Goal: Find specific fact: Find specific fact

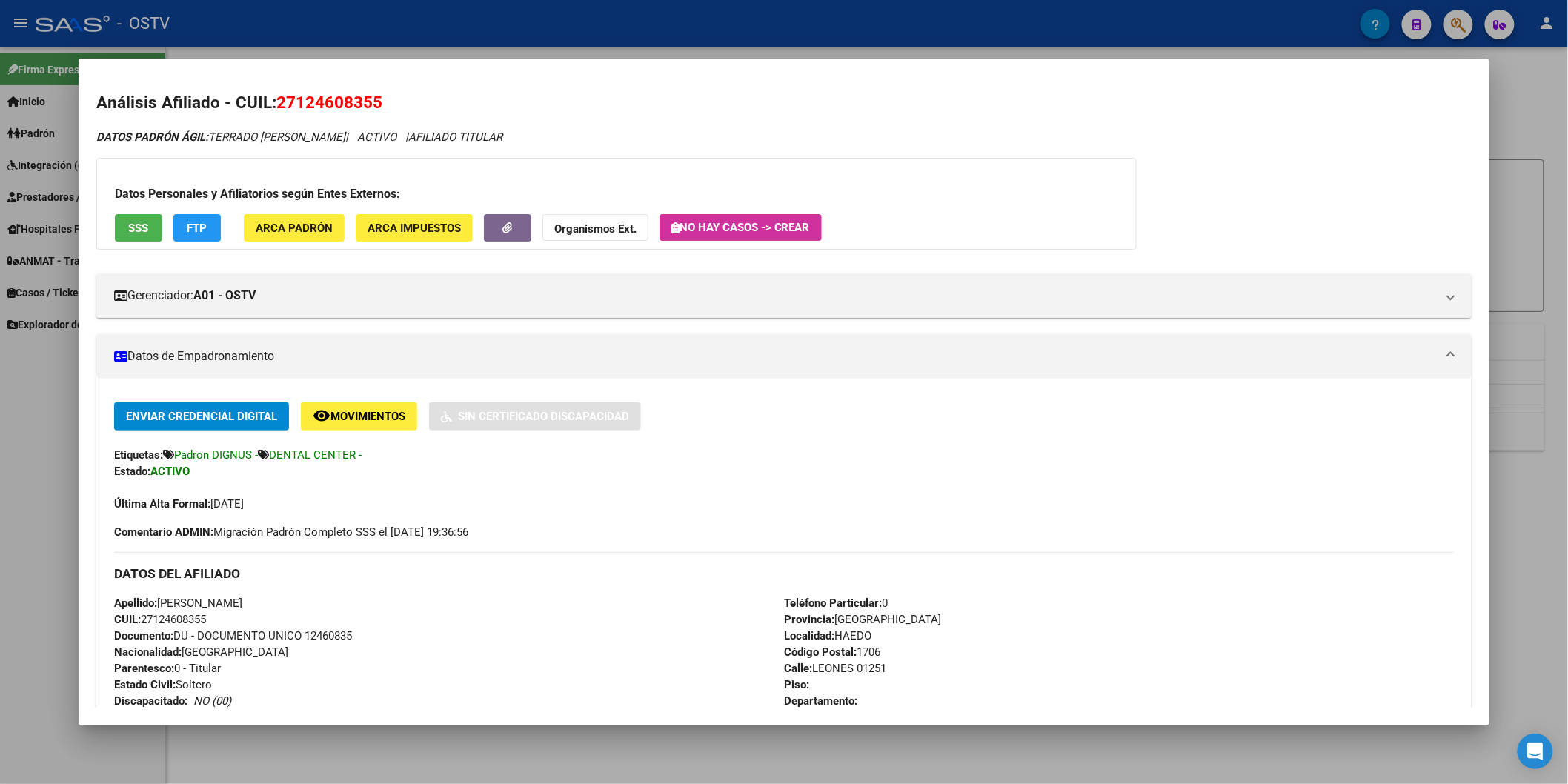
scroll to position [247, 0]
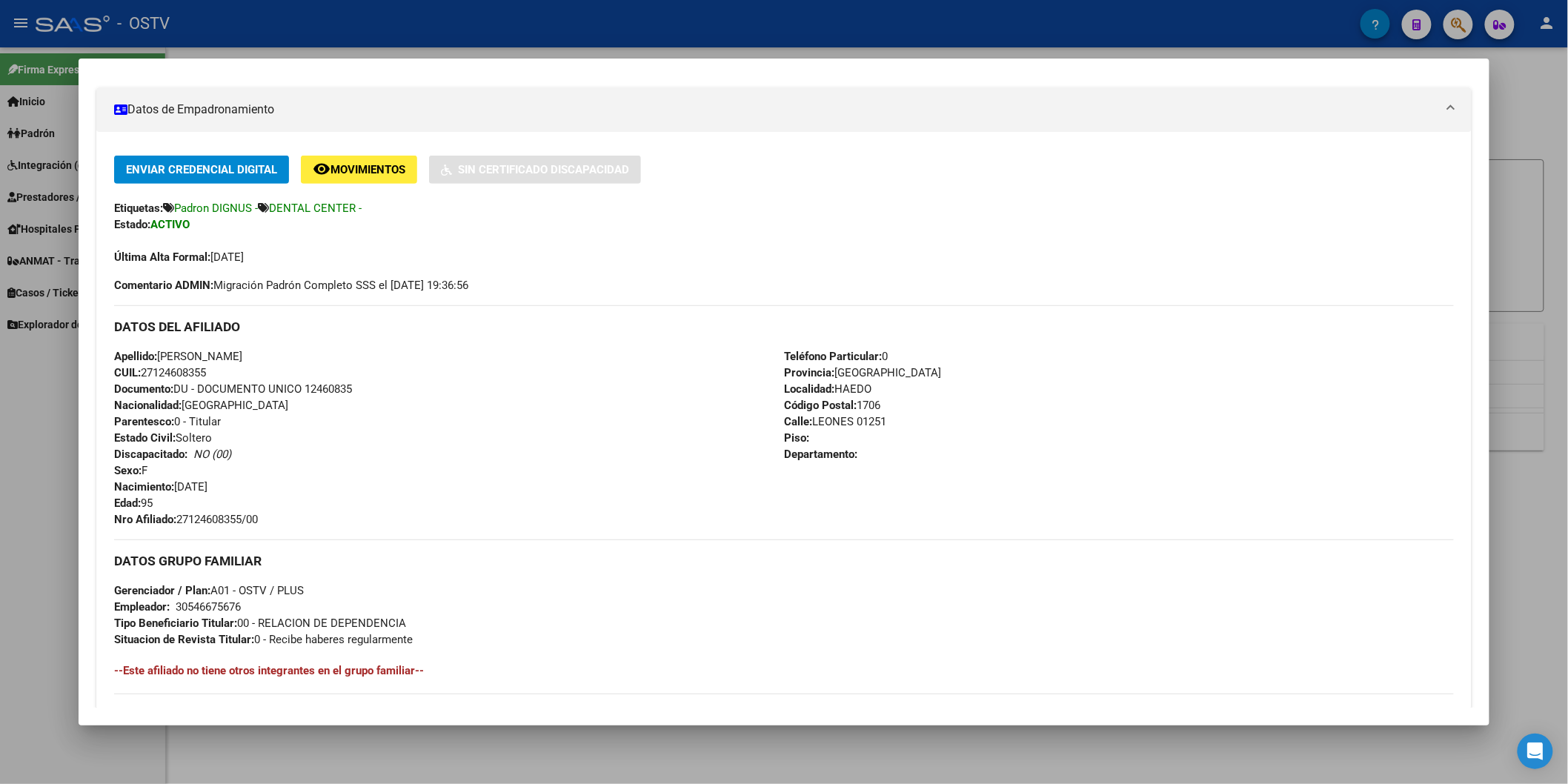
click at [440, 42] on div at bounding box center [784, 392] width 1568 height 784
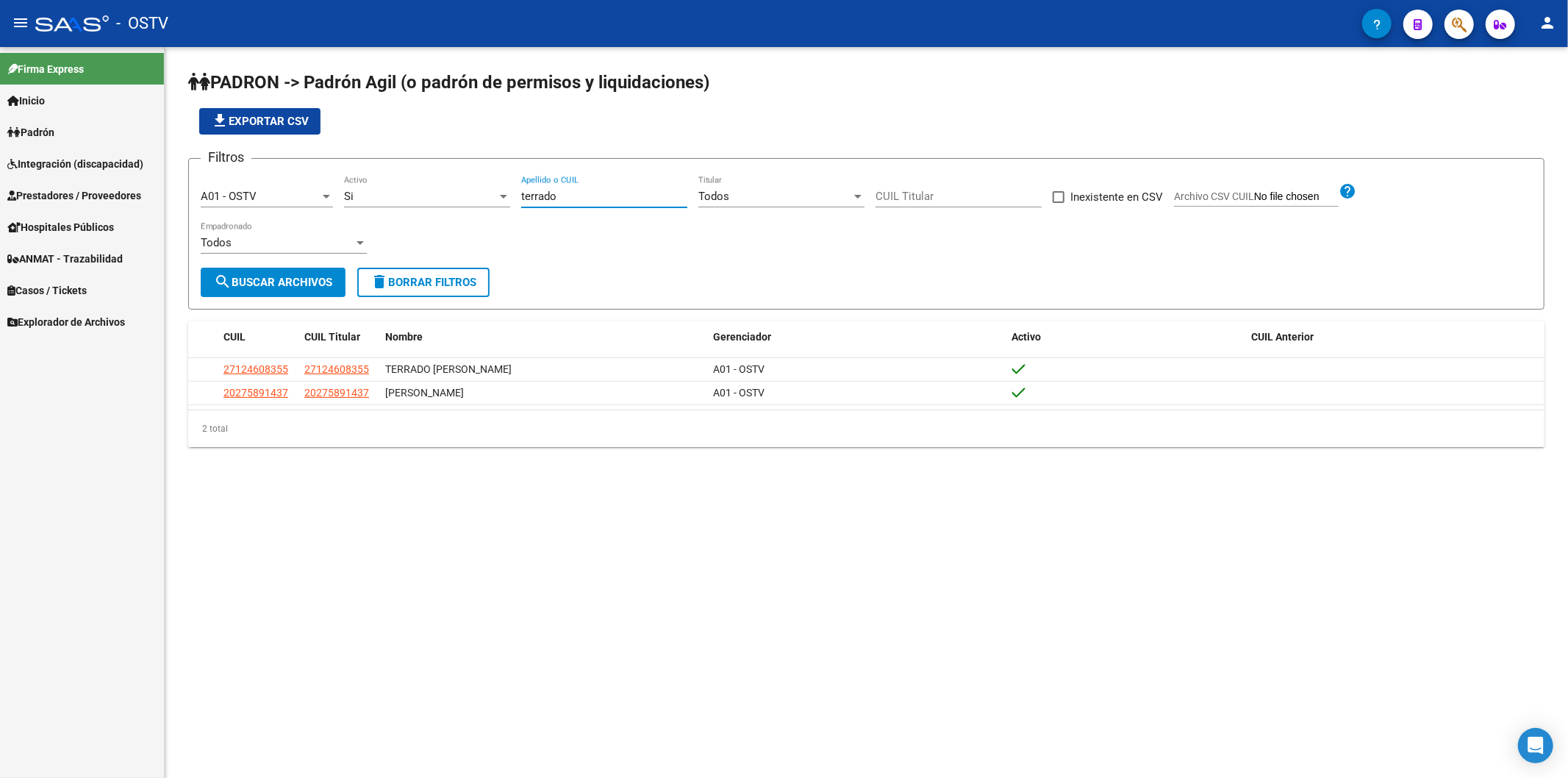
drag, startPoint x: 564, startPoint y: 202, endPoint x: 486, endPoint y: 203, distance: 78.0
click at [486, 203] on div "Filtros A01 - OSTV Seleccionar Gerenciador Si Activo terrado Apellido o CUIL To…" at bounding box center [866, 218] width 1331 height 97
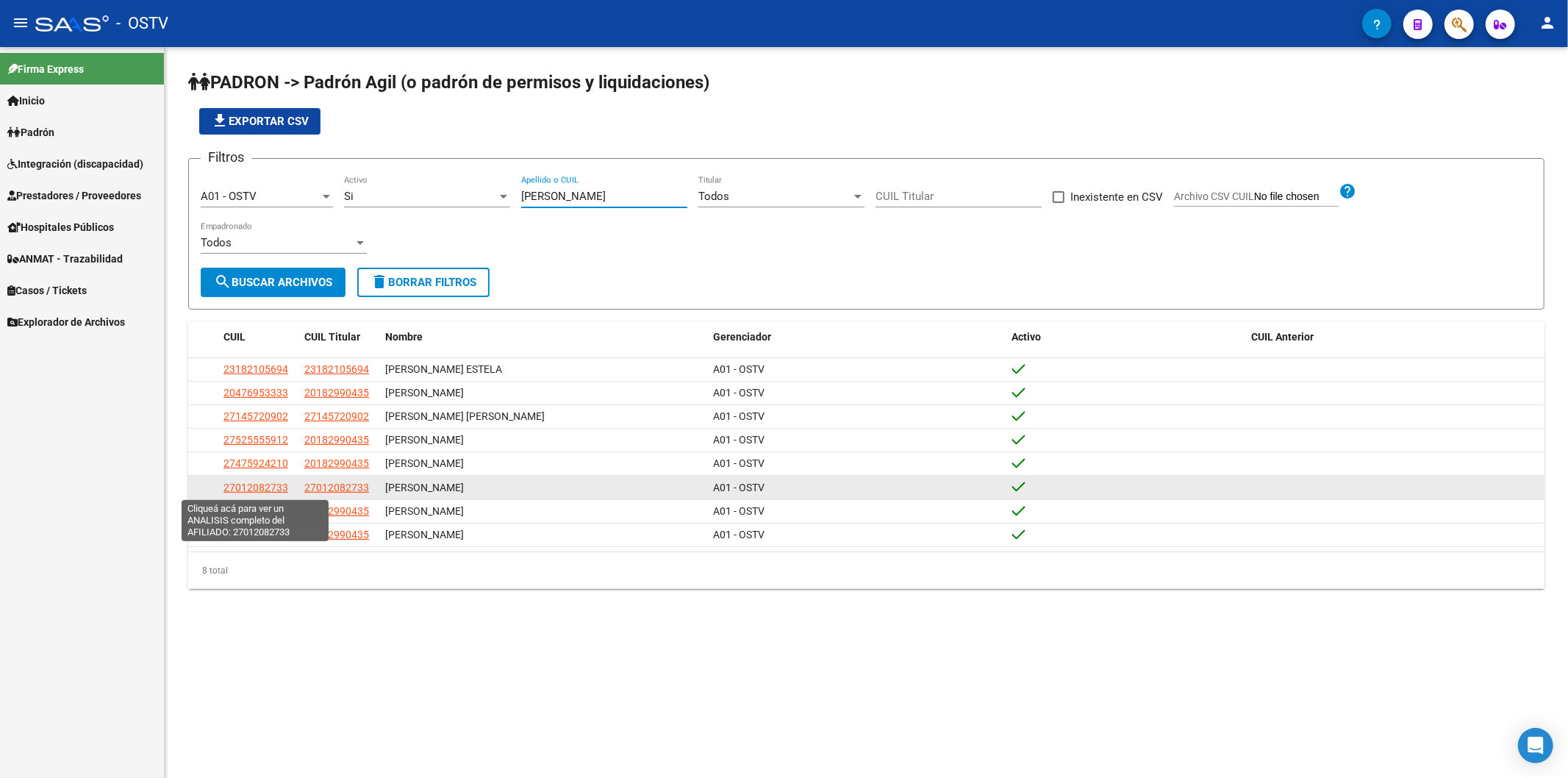
type input "[PERSON_NAME]"
click at [278, 486] on span "27012082733" at bounding box center [256, 488] width 65 height 12
type textarea "27012082733"
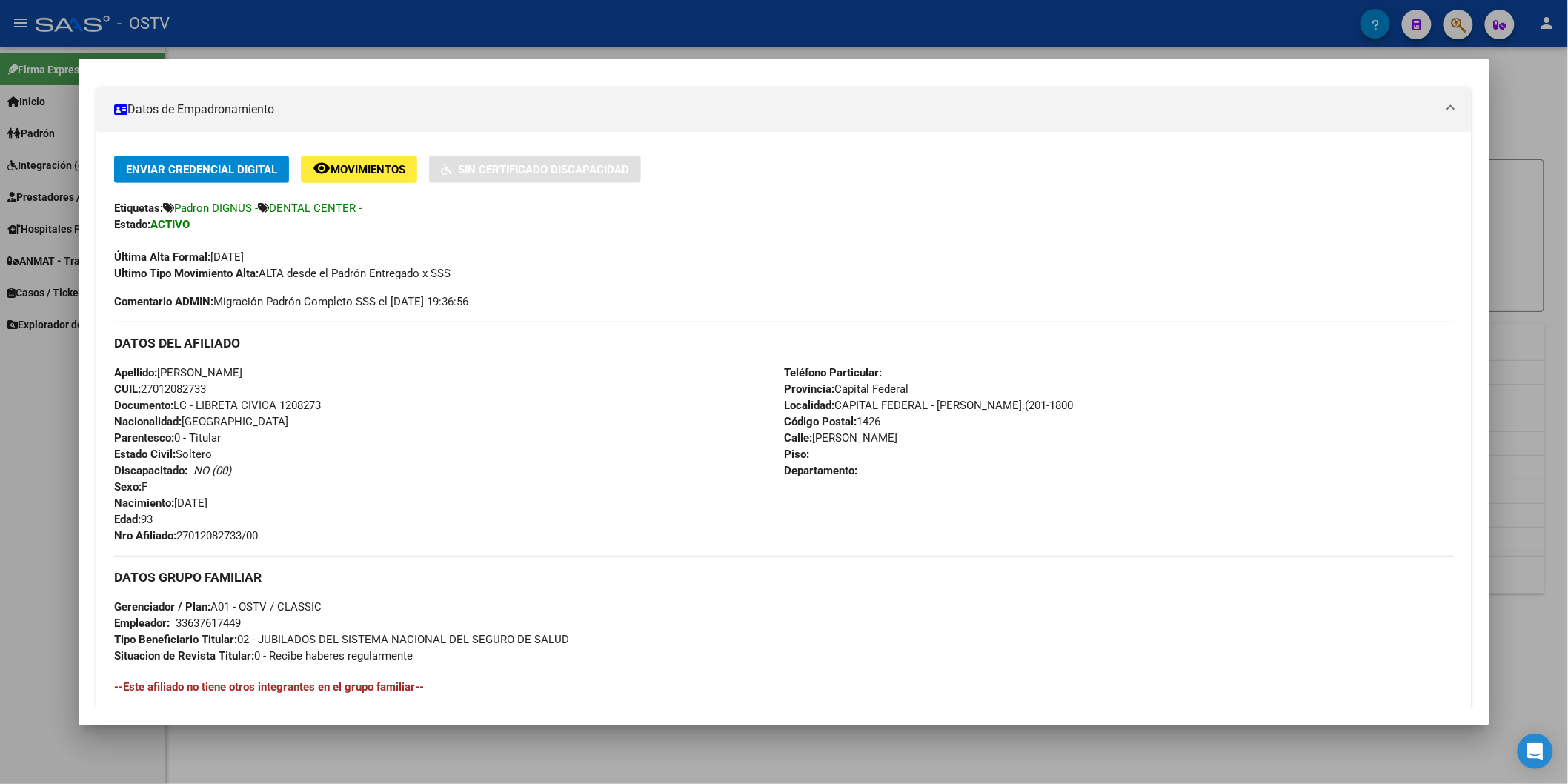
click at [298, 410] on span "Documento: LC - LIBRETA CIVICA 1208273" at bounding box center [217, 406] width 207 height 13
copy span "1208273"
click at [208, 530] on span "Nro Afiliado: 27012082733/00" at bounding box center [185, 536] width 143 height 13
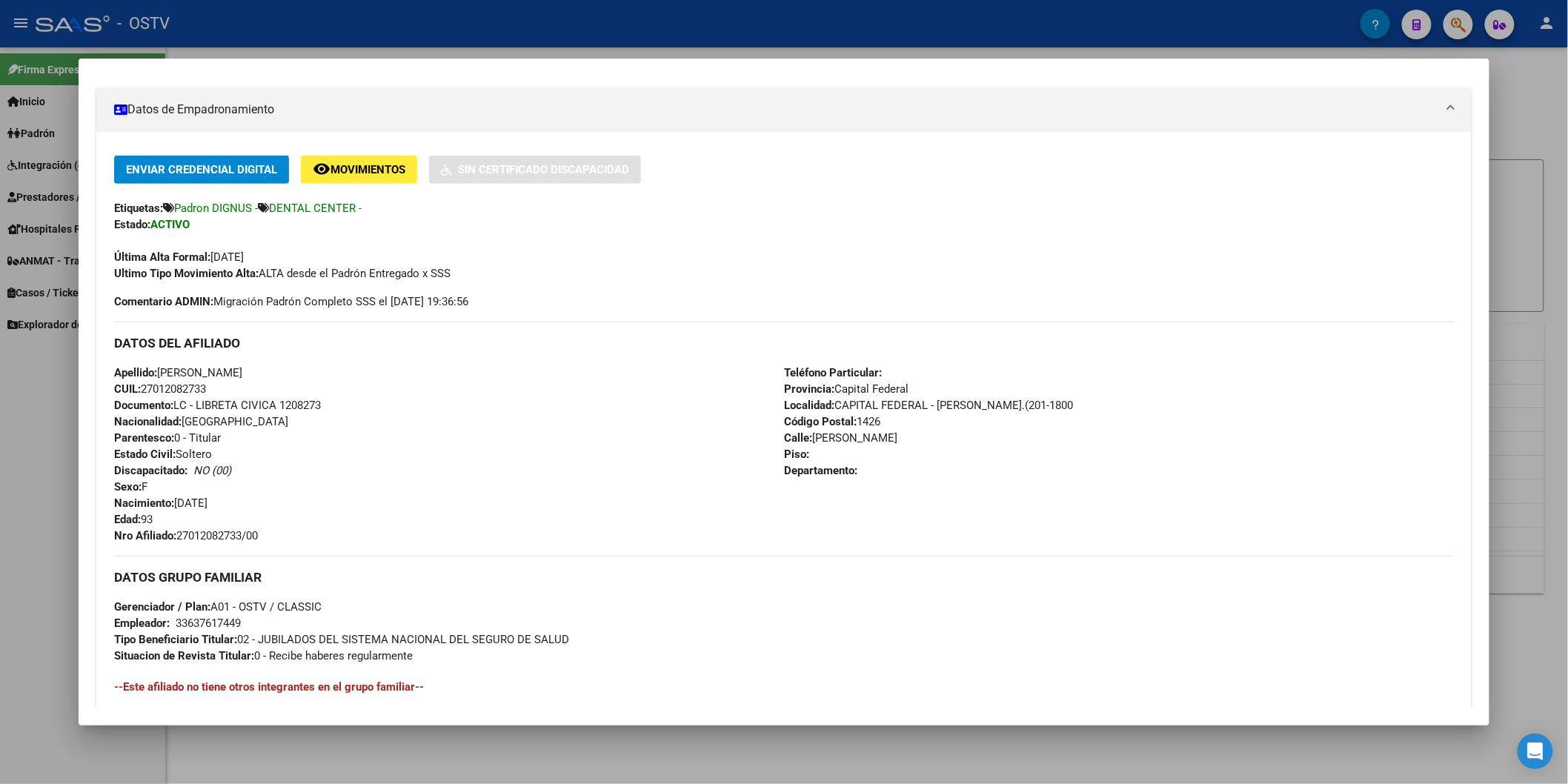
copy span "27012082733"
